Goal: Entertainment & Leisure: Consume media (video, audio)

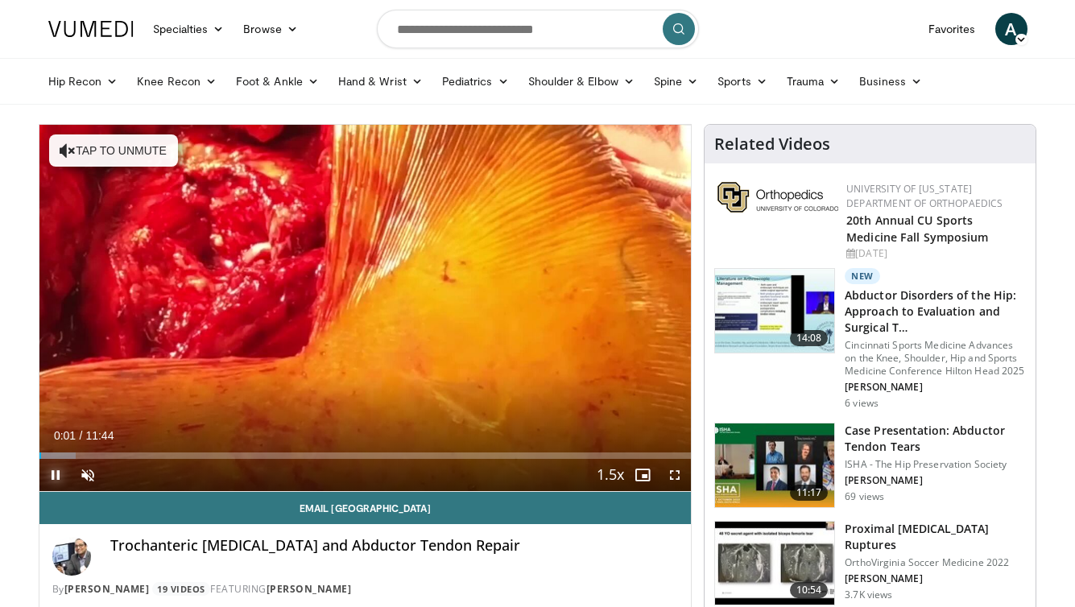
click at [48, 473] on span "Video Player" at bounding box center [55, 475] width 32 height 32
click at [60, 474] on span "Video Player" at bounding box center [55, 475] width 32 height 32
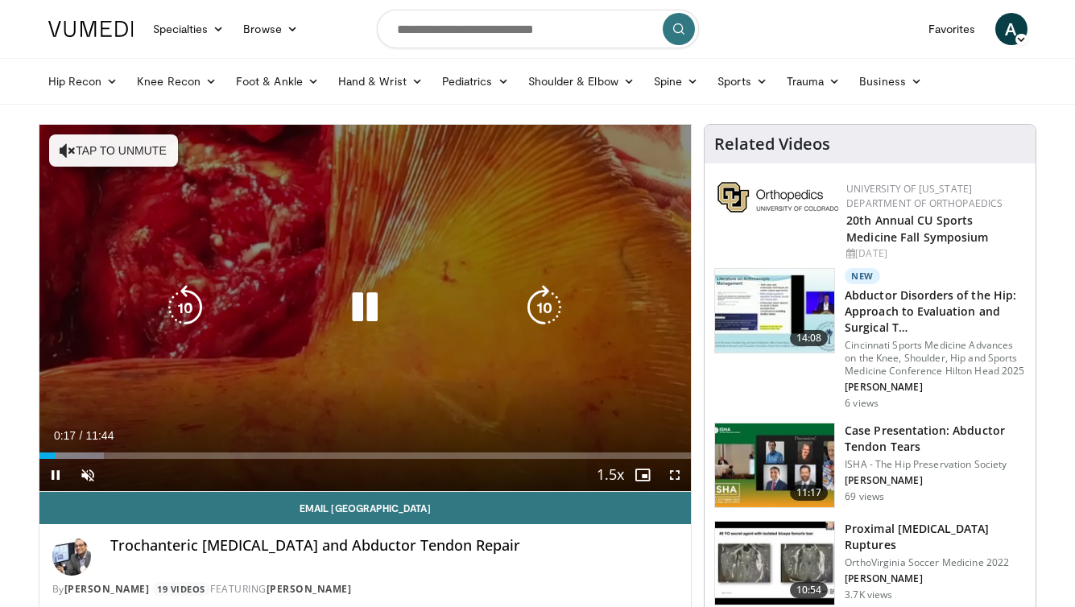
click at [116, 147] on button "Tap to unmute" at bounding box center [113, 151] width 129 height 32
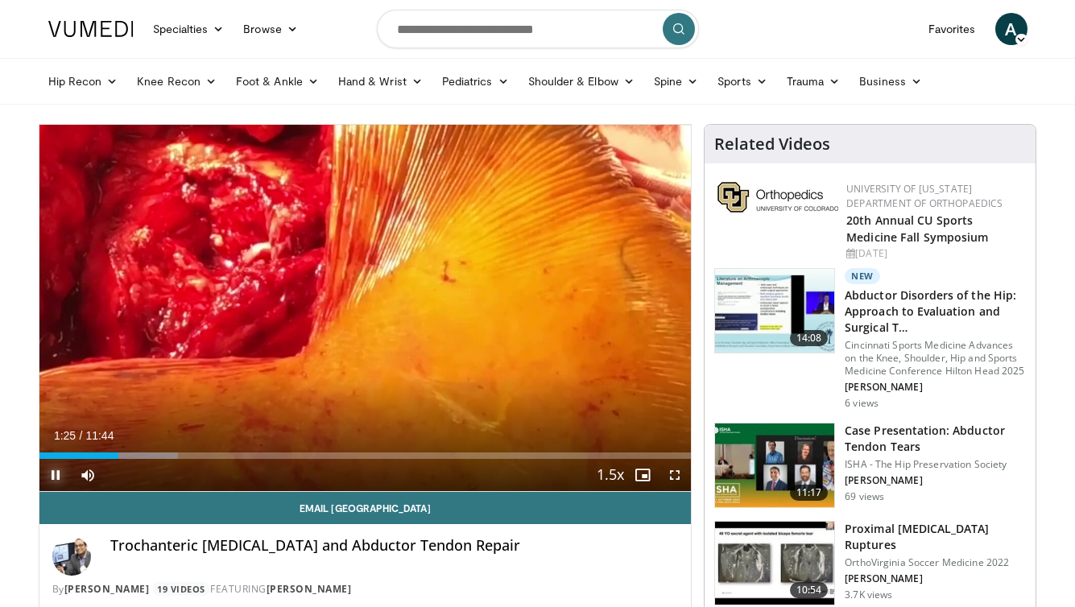
click at [56, 469] on span "Video Player" at bounding box center [55, 475] width 32 height 32
click at [63, 477] on span "Video Player" at bounding box center [55, 475] width 32 height 32
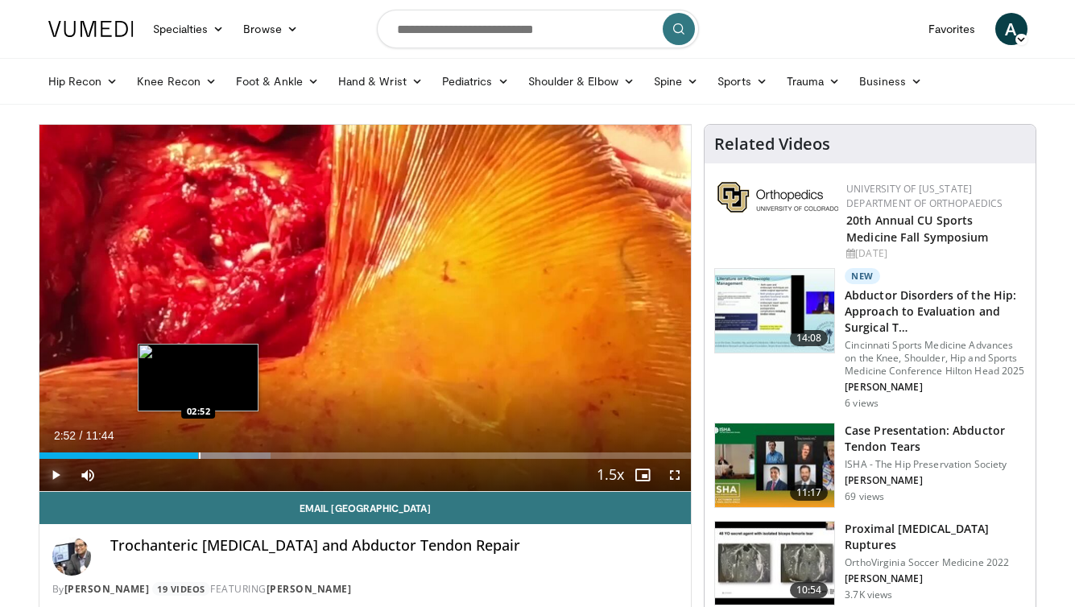
click at [199, 457] on div "Progress Bar" at bounding box center [200, 456] width 2 height 6
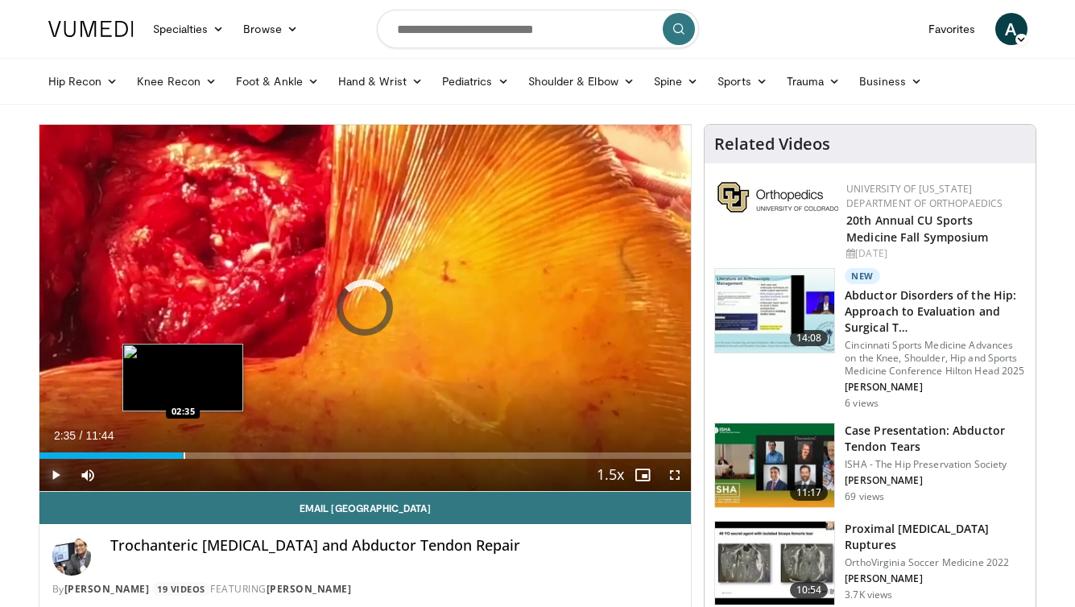
click at [184, 458] on div "Progress Bar" at bounding box center [185, 456] width 2 height 6
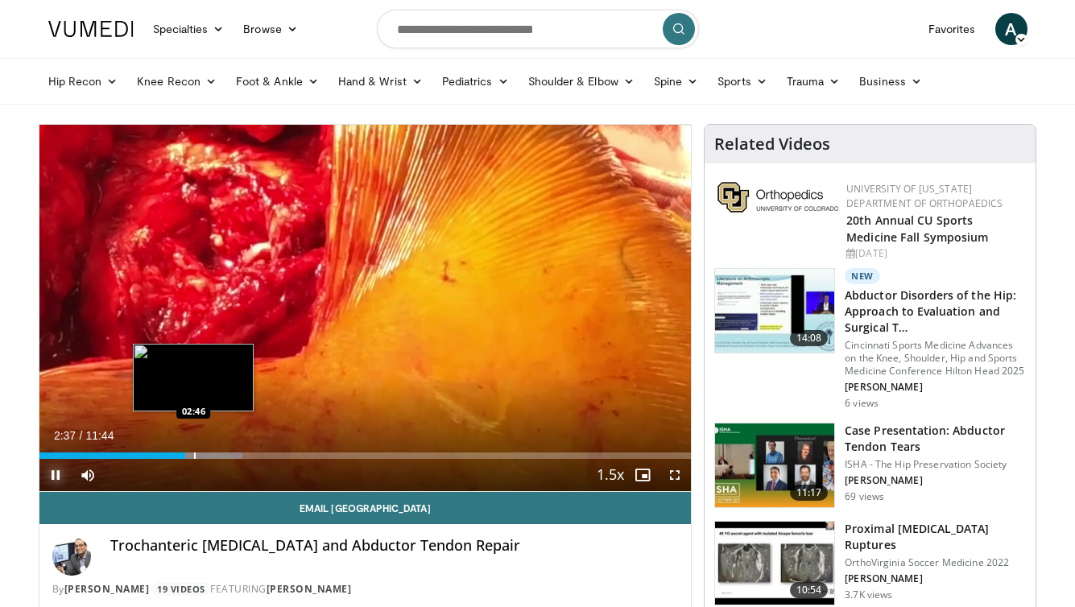
click at [194, 458] on div "Progress Bar" at bounding box center [195, 456] width 2 height 6
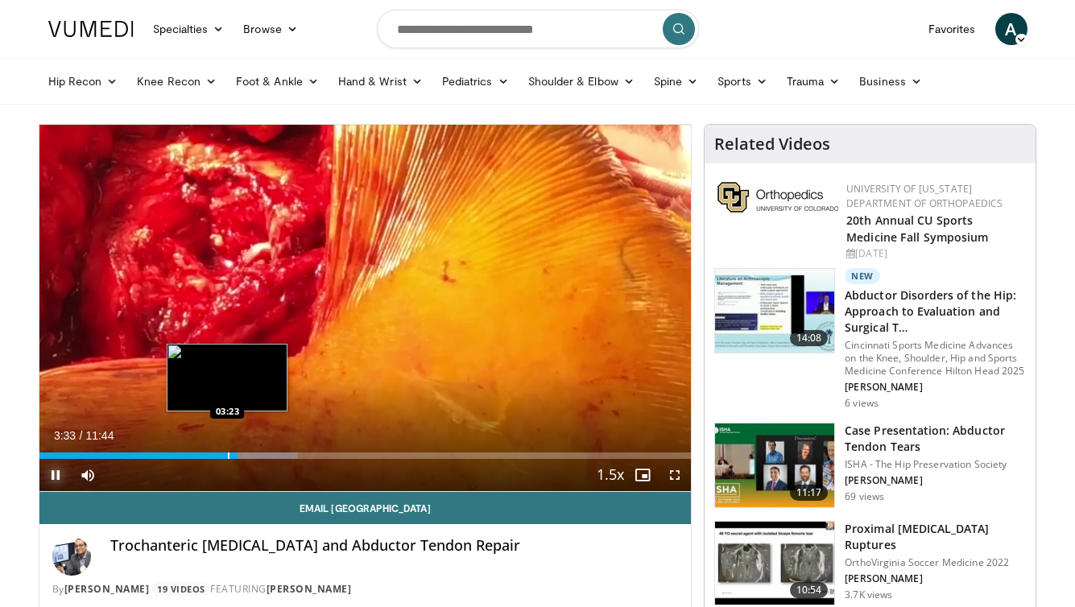
click at [228, 456] on div "Progress Bar" at bounding box center [229, 456] width 2 height 6
click at [220, 458] on div "Progress Bar" at bounding box center [221, 456] width 2 height 6
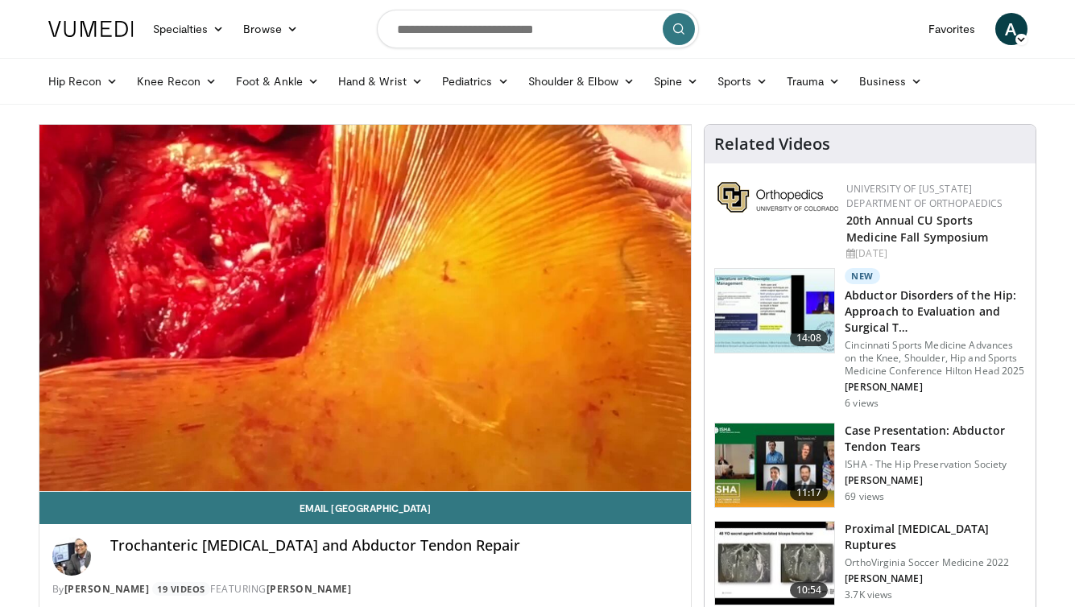
click at [210, 458] on video-js "**********" at bounding box center [365, 308] width 652 height 367
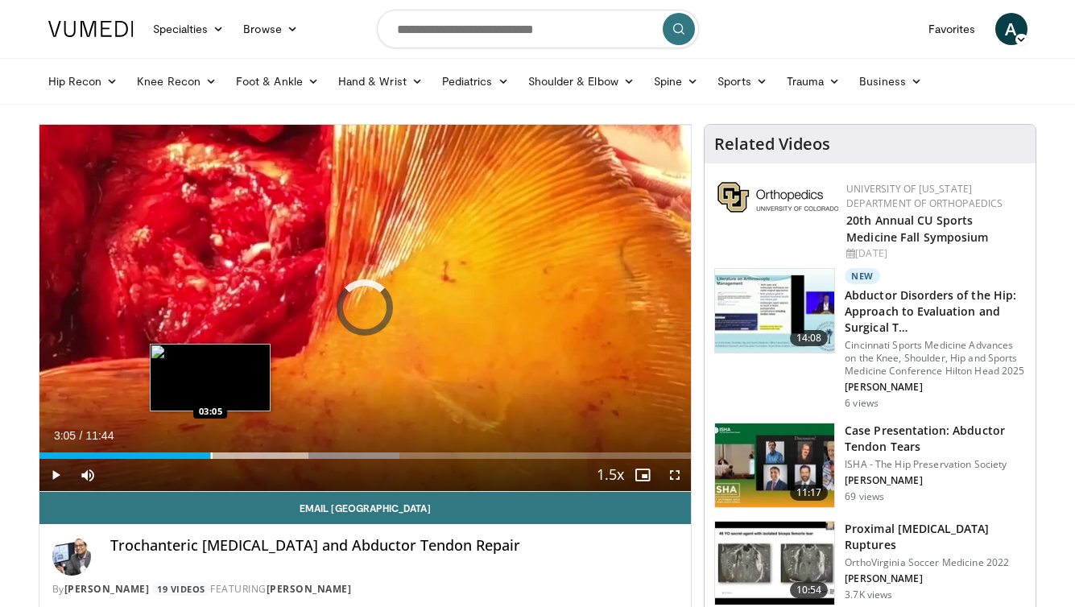
click at [211, 453] on div "Progress Bar" at bounding box center [212, 456] width 2 height 6
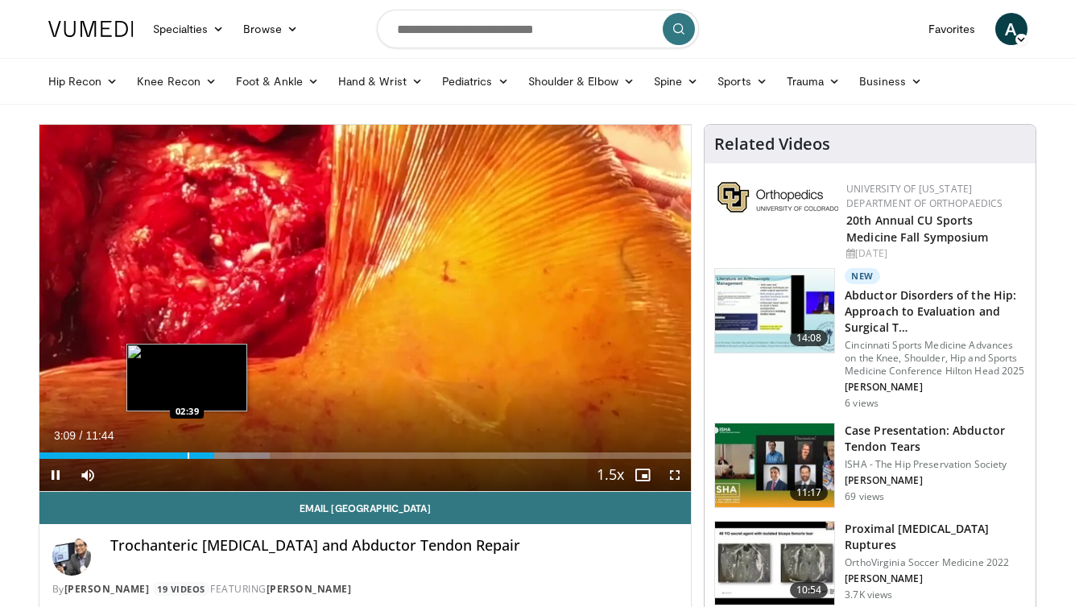
click at [188, 458] on div "Progress Bar" at bounding box center [189, 456] width 2 height 6
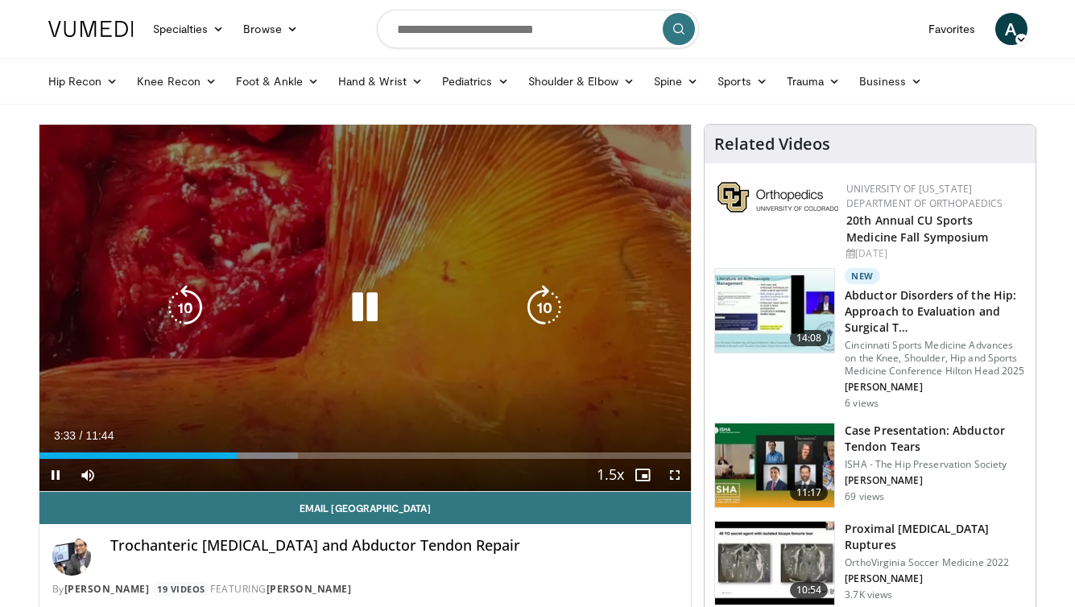
click at [370, 300] on icon "Video Player" at bounding box center [364, 307] width 45 height 45
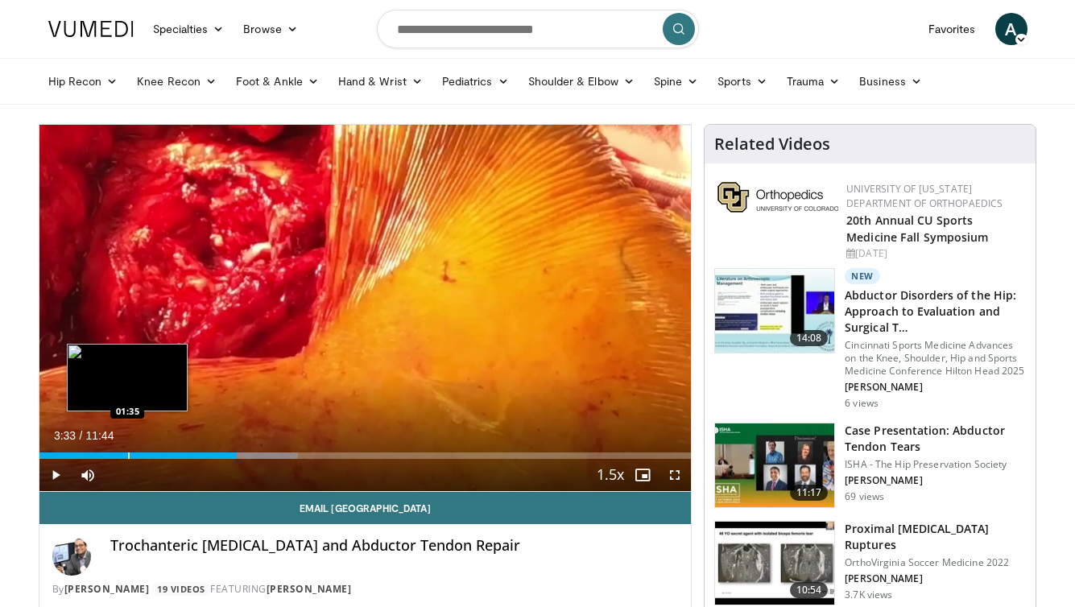
click at [128, 457] on div "Progress Bar" at bounding box center [129, 456] width 2 height 6
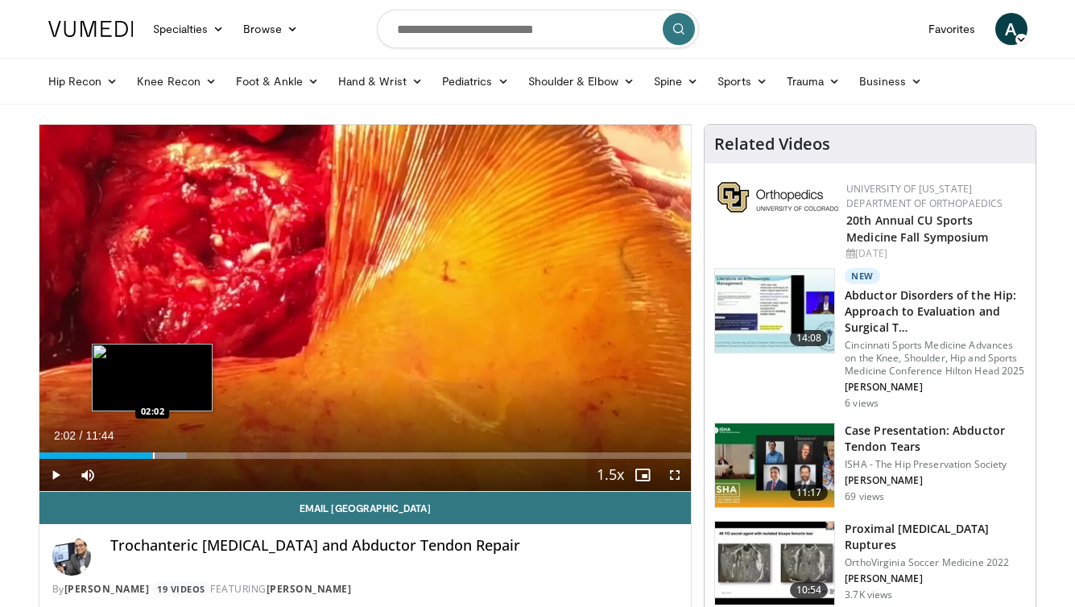
click at [153, 454] on div "Progress Bar" at bounding box center [154, 456] width 2 height 6
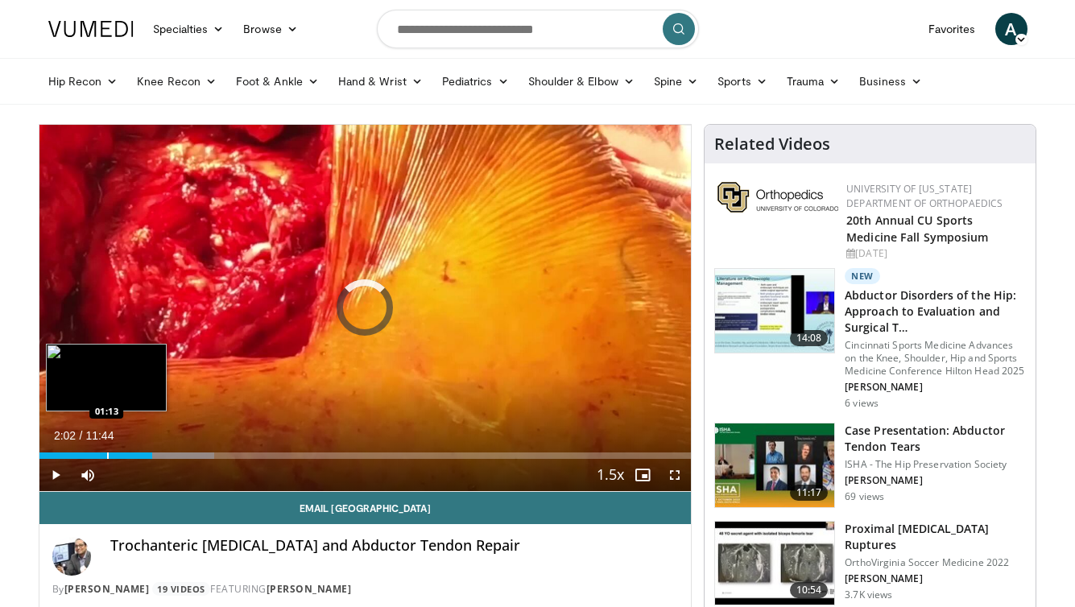
click at [106, 454] on div "02:02" at bounding box center [96, 456] width 114 height 6
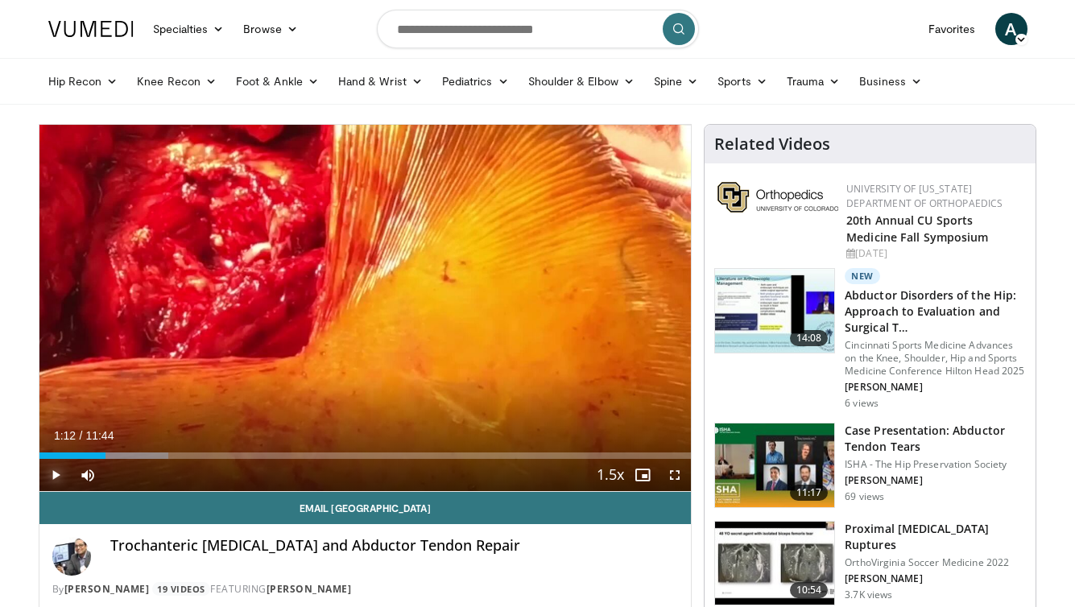
click at [51, 477] on span "Video Player" at bounding box center [55, 475] width 32 height 32
click at [59, 481] on span "Video Player" at bounding box center [55, 475] width 32 height 32
